Goal: Communication & Community: Connect with others

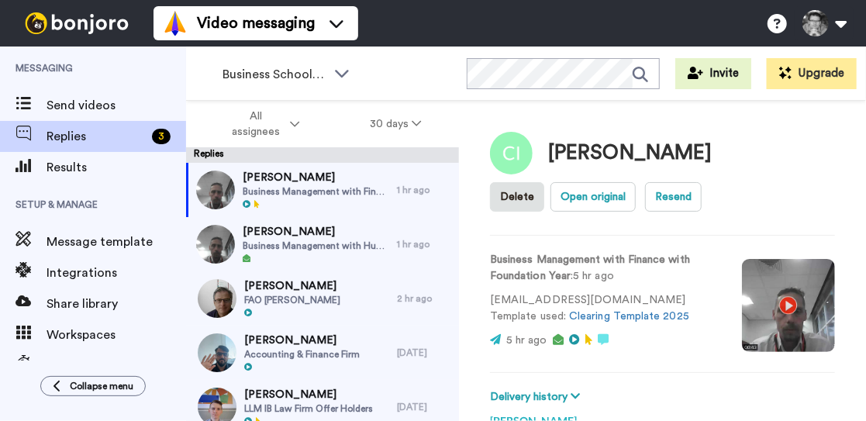
scroll to position [287, 0]
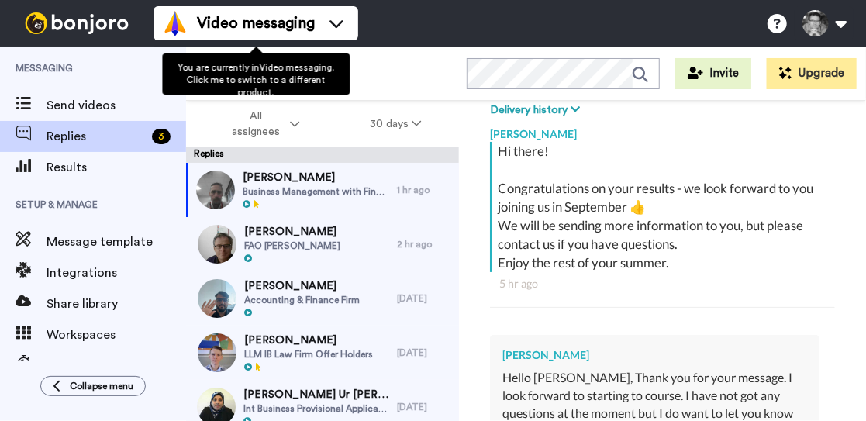
click at [340, 72] on div "You are currently in Video messaging . Click me to switch to a different produc…" at bounding box center [256, 74] width 188 height 41
click at [394, 72] on div "Business School 2025 WORKSPACES View all All Lead Conversion Business School 20…" at bounding box center [526, 74] width 680 height 54
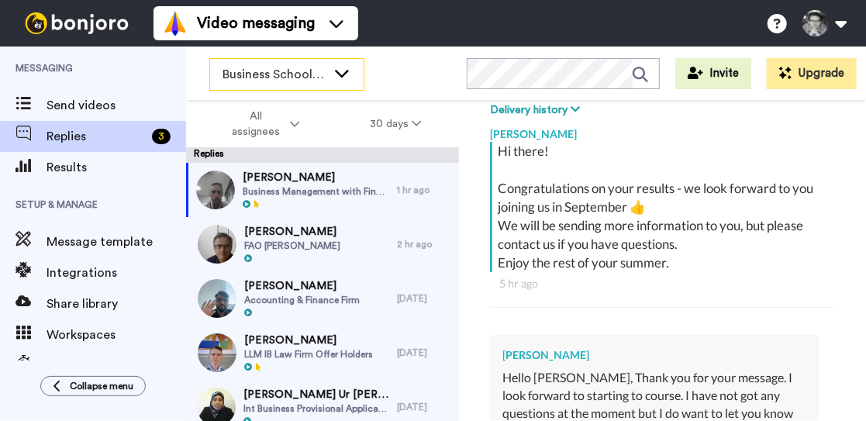
click at [337, 72] on icon at bounding box center [342, 74] width 14 height 8
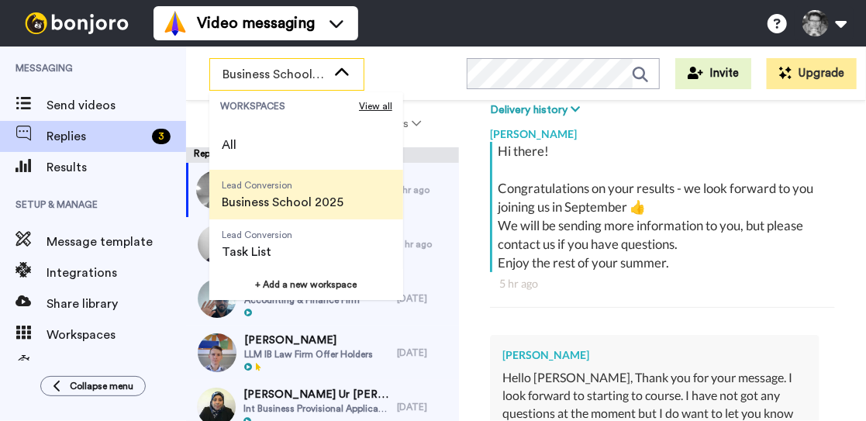
click at [284, 204] on span "Business School 2025" at bounding box center [283, 202] width 122 height 19
type textarea "x"
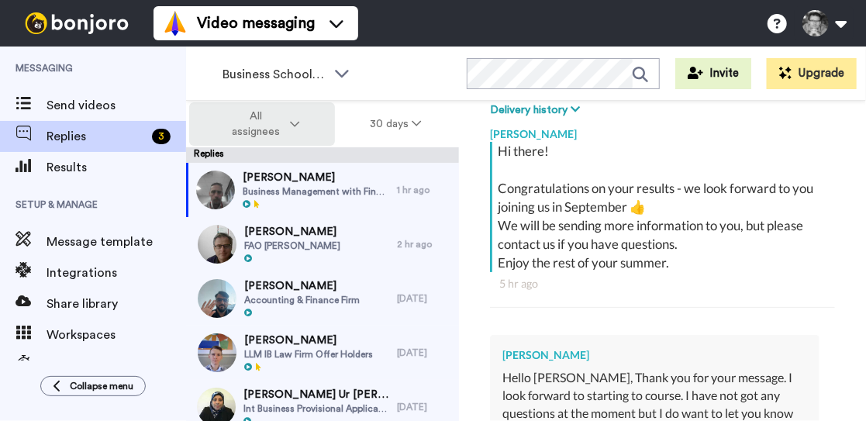
click at [298, 121] on icon at bounding box center [294, 124] width 9 height 11
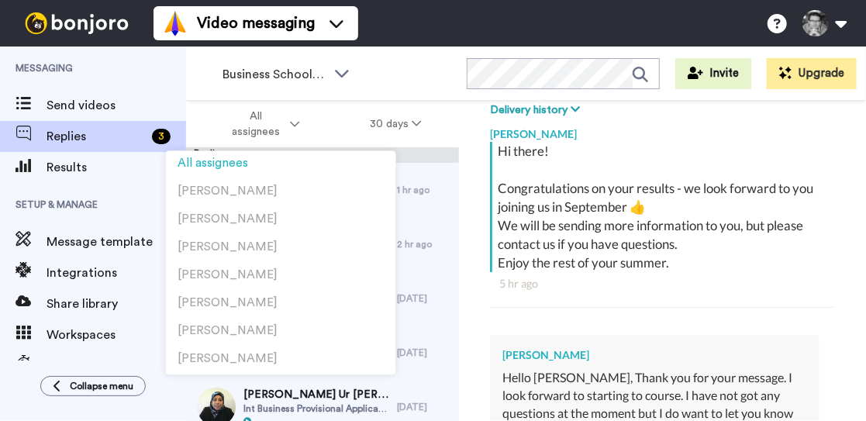
click at [396, 65] on div "Business School 2025 WORKSPACES View all All Lead Conversion Business School 20…" at bounding box center [526, 74] width 680 height 54
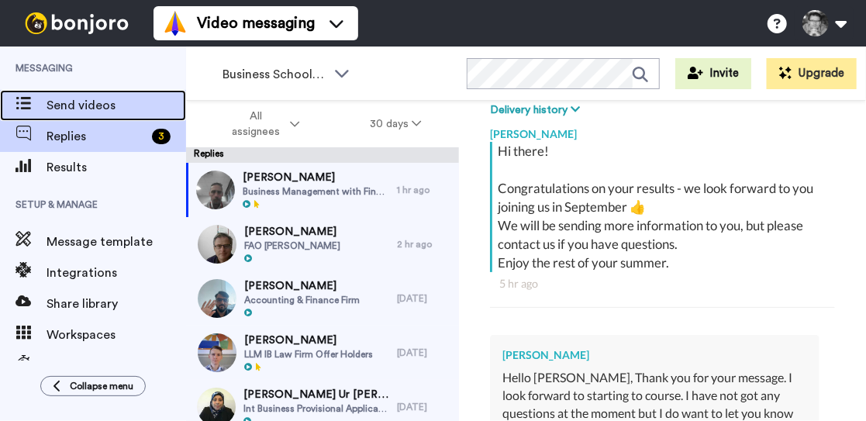
click at [98, 109] on span "Send videos" at bounding box center [117, 105] width 140 height 19
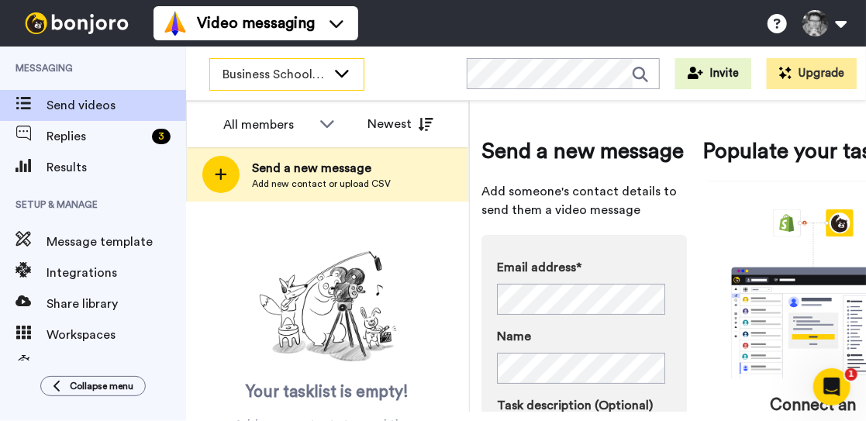
click at [340, 78] on icon at bounding box center [342, 73] width 19 height 16
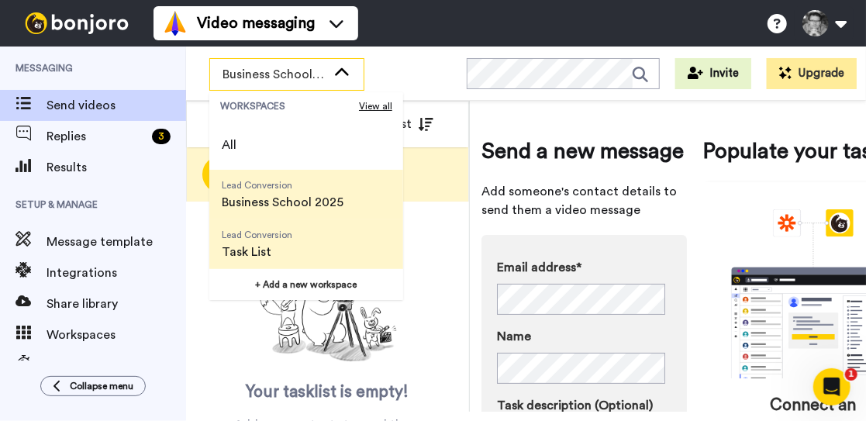
click at [273, 244] on span "Task List" at bounding box center [257, 252] width 71 height 19
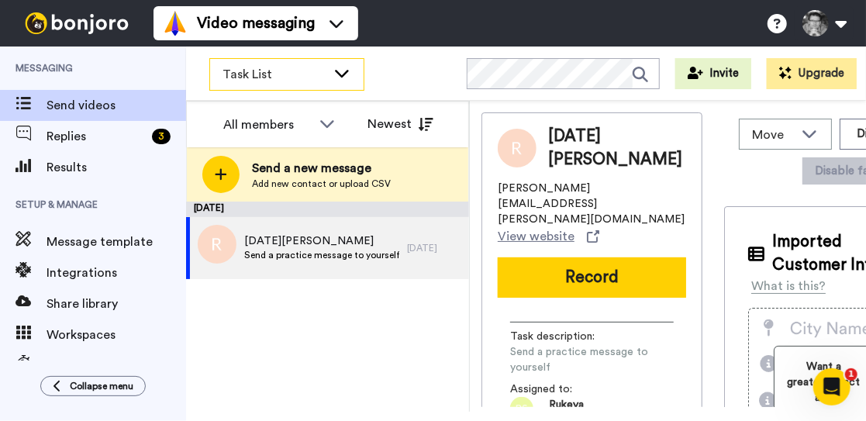
click at [343, 80] on icon at bounding box center [342, 73] width 19 height 16
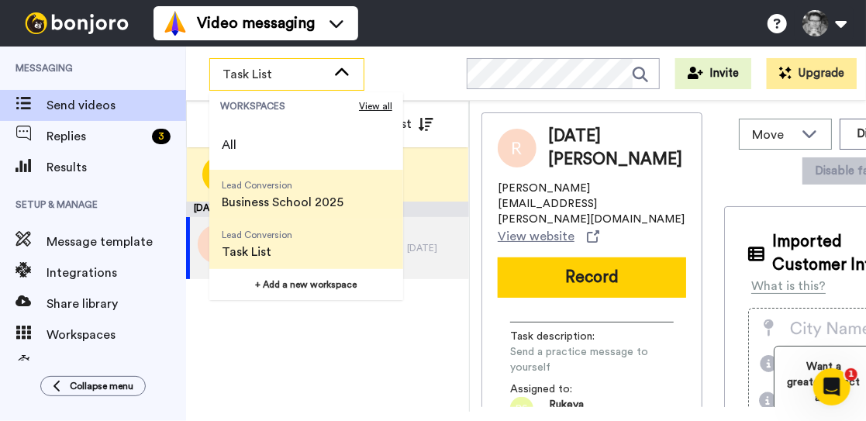
click at [313, 210] on span "Business School 2025" at bounding box center [283, 202] width 122 height 19
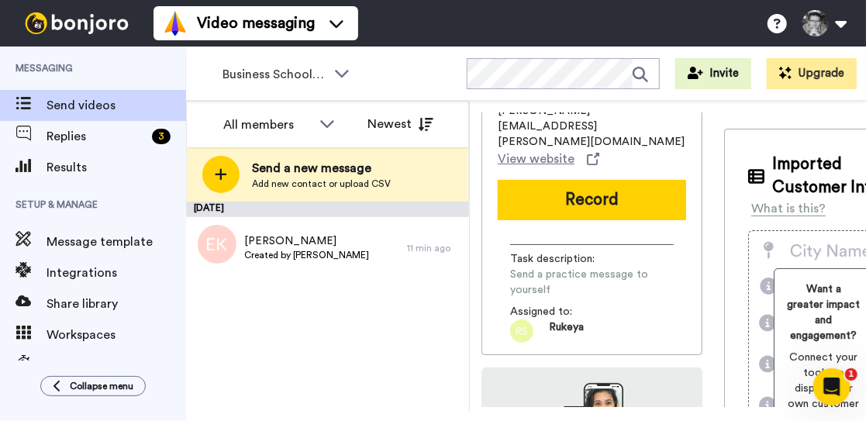
scroll to position [155, 0]
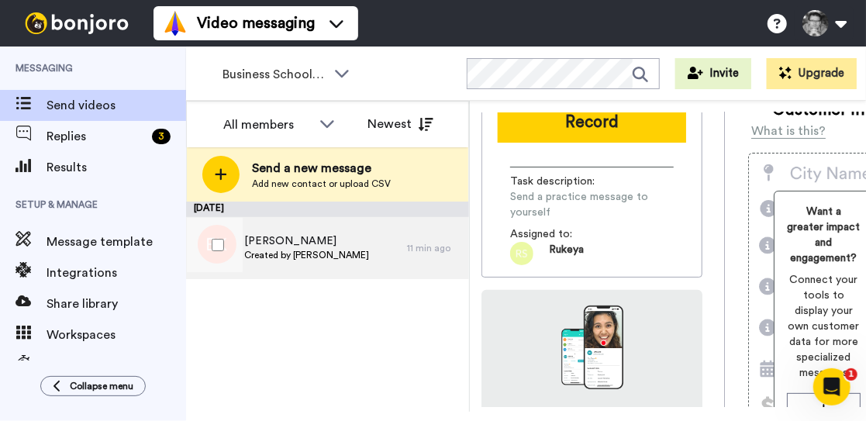
click at [299, 247] on span "Eric Luyomba" at bounding box center [306, 241] width 125 height 16
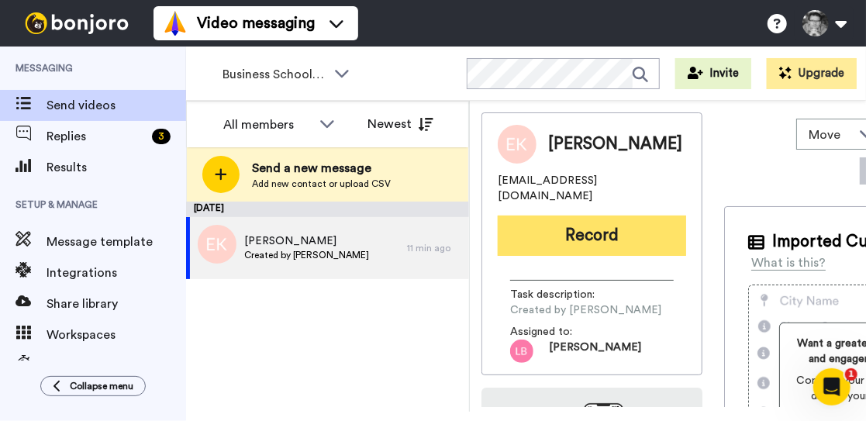
click at [568, 227] on button "Record" at bounding box center [592, 236] width 188 height 40
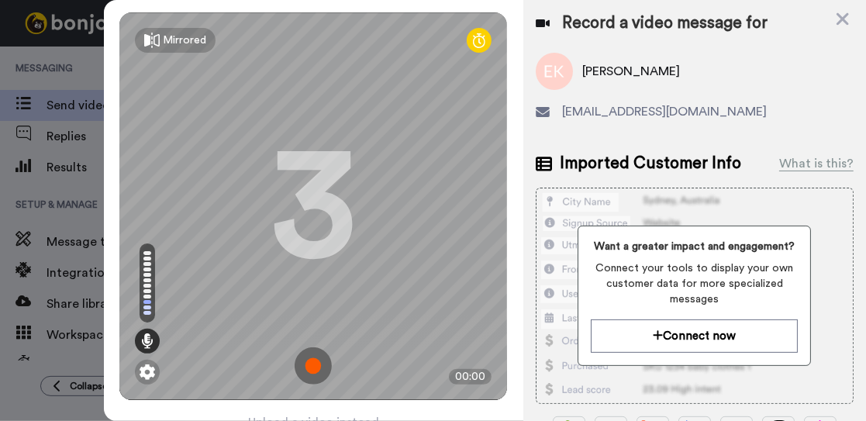
click at [306, 367] on img at bounding box center [313, 365] width 37 height 37
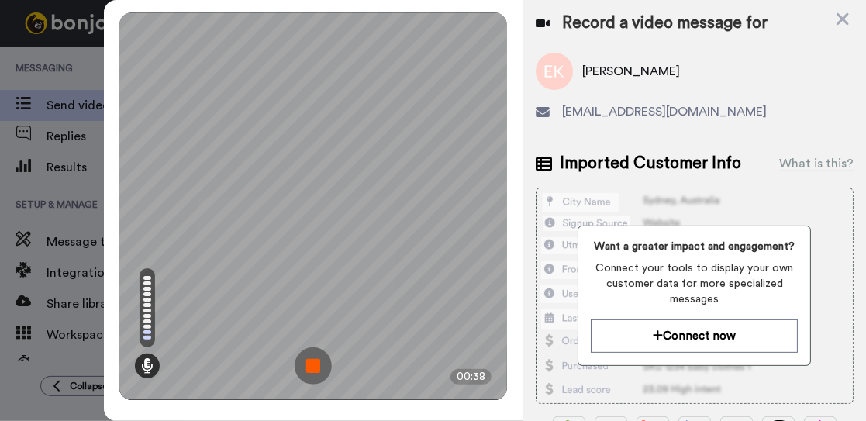
click at [316, 371] on img at bounding box center [313, 365] width 37 height 37
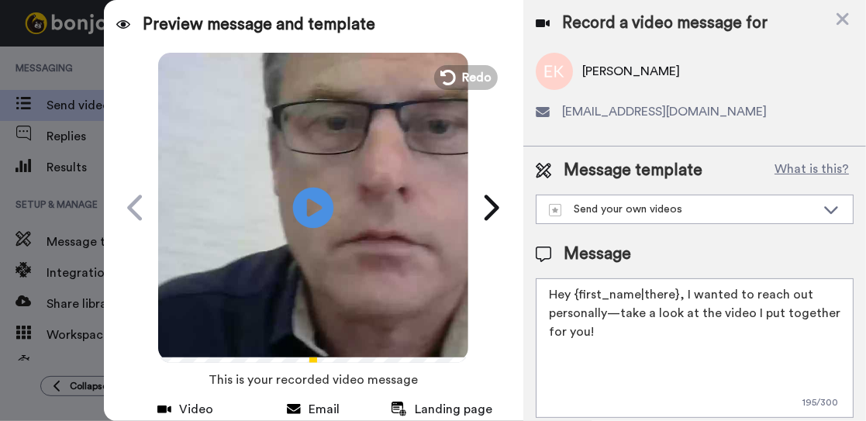
click at [310, 222] on icon at bounding box center [313, 207] width 41 height 41
click at [598, 340] on textarea "Hey {first_name|there}, I wanted to reach out personally—take a look at the vid…" at bounding box center [695, 348] width 318 height 140
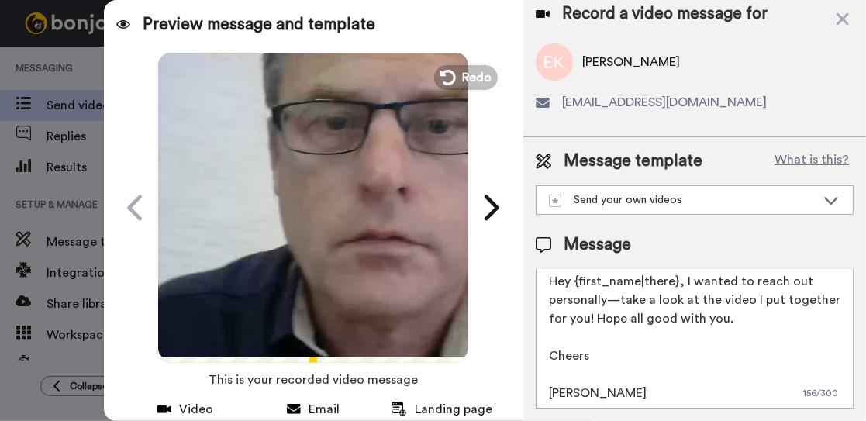
scroll to position [155, 0]
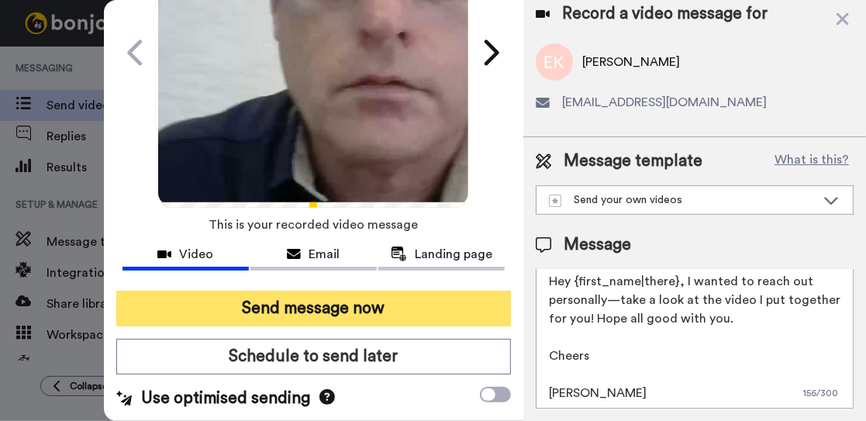
type textarea "Hey {first_name|there}, I wanted to reach out personally—take a look at the vid…"
click at [361, 309] on button "Send message now" at bounding box center [313, 309] width 395 height 36
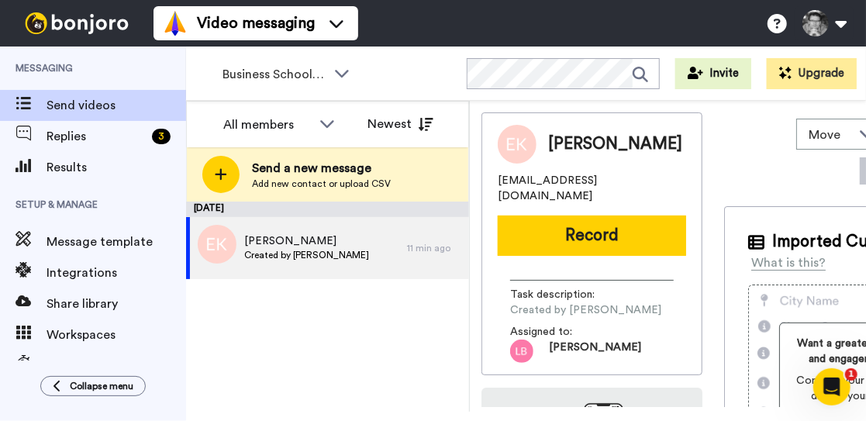
scroll to position [0, 0]
